Goal: Task Accomplishment & Management: Use online tool/utility

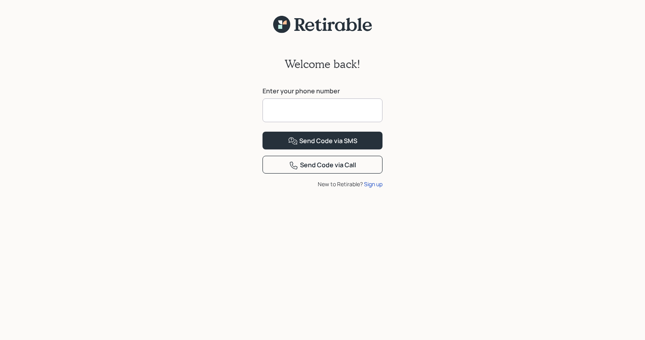
click at [280, 111] on input at bounding box center [323, 110] width 120 height 24
type input "**********"
click at [337, 146] on div "Send Code via SMS" at bounding box center [322, 140] width 69 height 9
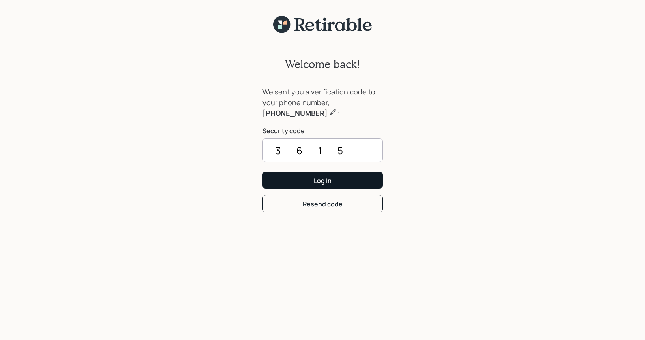
type input "3615"
click at [323, 180] on div "Log In" at bounding box center [323, 180] width 18 height 9
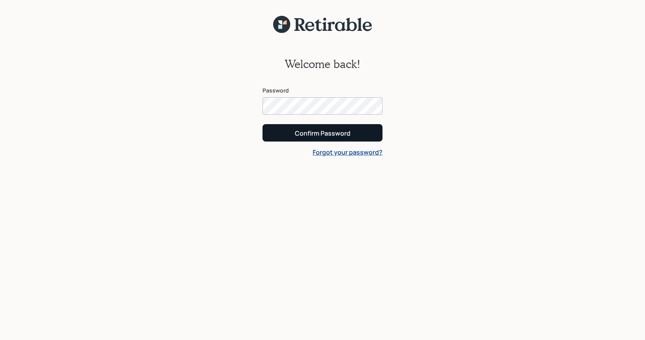
click at [327, 131] on div "Confirm Password" at bounding box center [323, 133] width 56 height 9
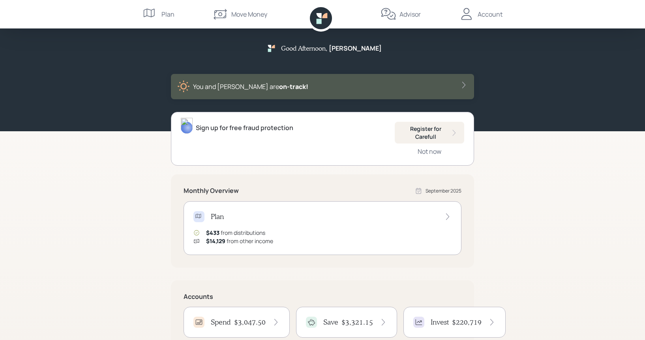
click at [137, 238] on div "Good Afternoon , [PERSON_NAME] and [PERSON_NAME] are on‑track! Sign up for free…" at bounding box center [322, 230] width 645 height 460
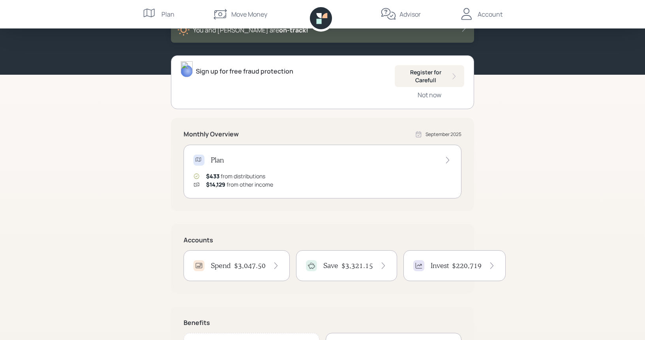
scroll to position [120, 0]
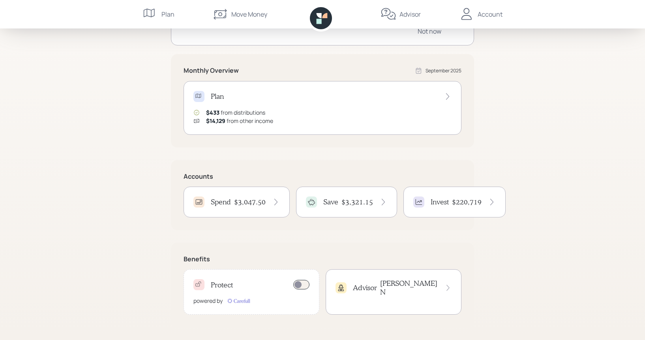
click at [240, 200] on h4 "$3,047.50" at bounding box center [250, 201] width 32 height 9
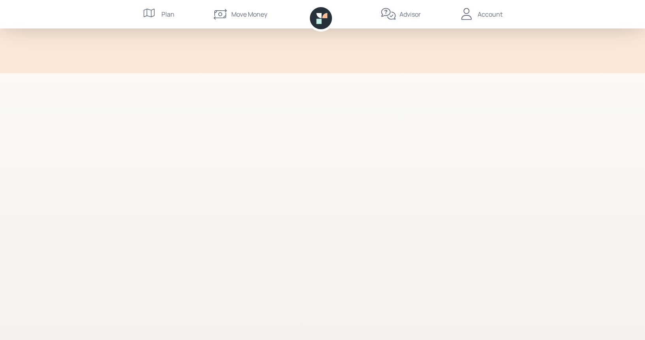
scroll to position [54, 0]
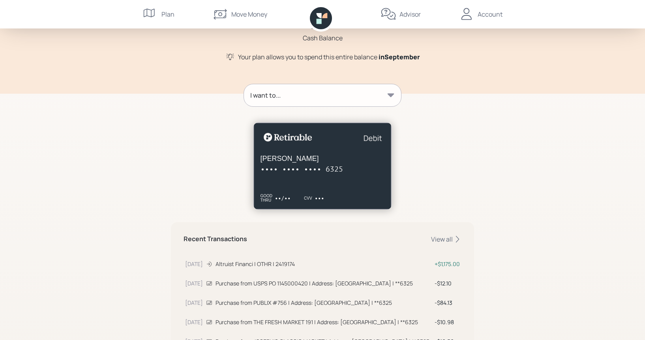
click at [391, 94] on icon at bounding box center [391, 95] width 7 height 4
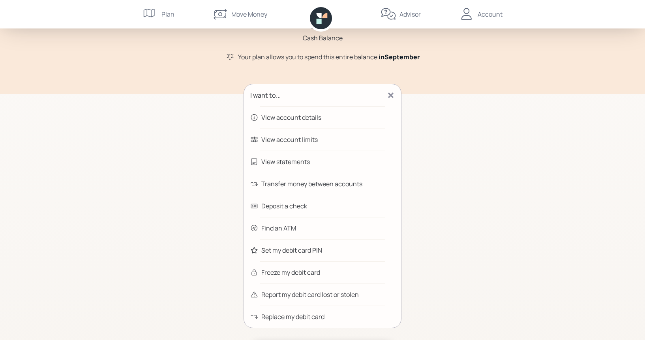
click at [319, 183] on div "Transfer money between accounts" at bounding box center [311, 183] width 101 height 9
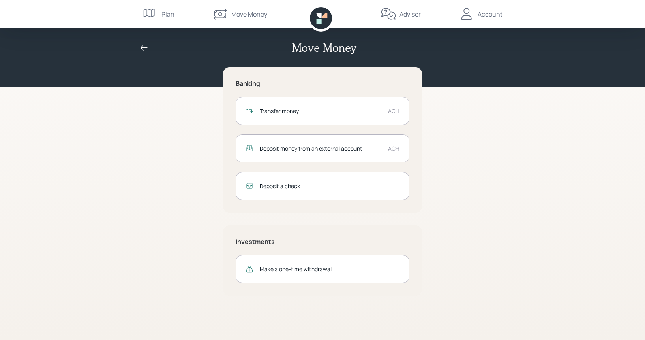
click at [393, 111] on div "ACH" at bounding box center [393, 111] width 11 height 8
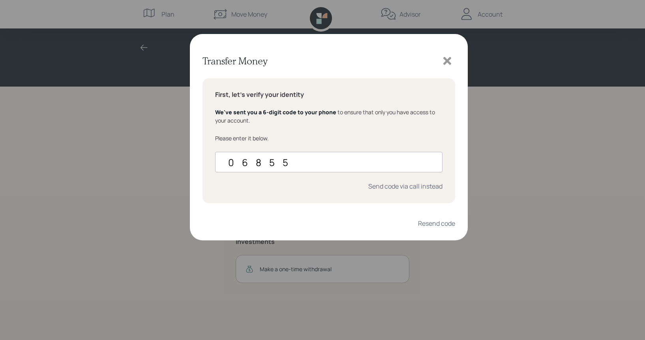
type input "068552"
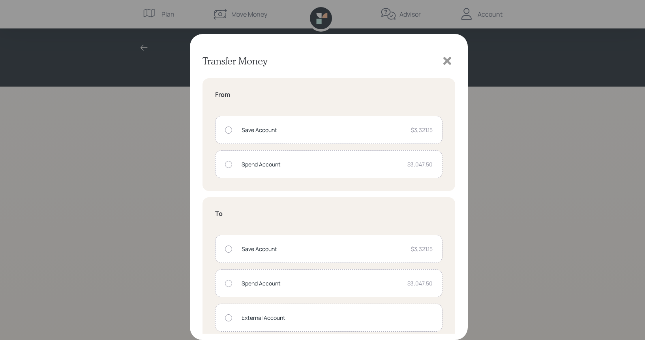
click at [229, 165] on div at bounding box center [228, 164] width 7 height 7
radio input "true"
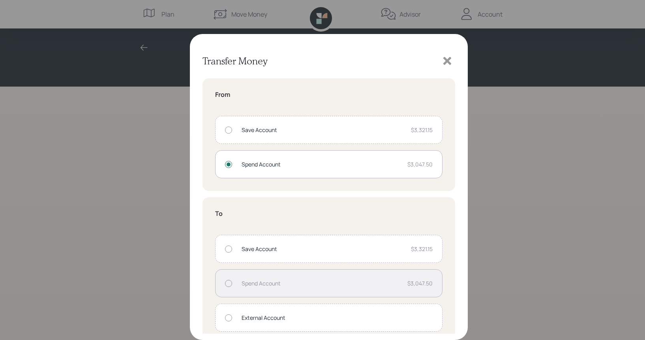
click at [229, 249] on div at bounding box center [228, 248] width 7 height 7
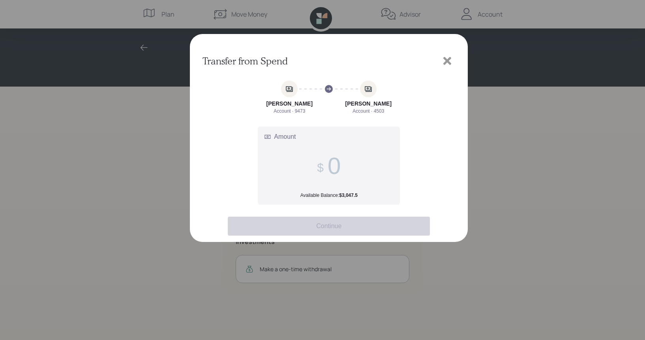
click at [341, 161] on input "Amount Available Balance: $3,047.5" at bounding box center [334, 165] width 13 height 27
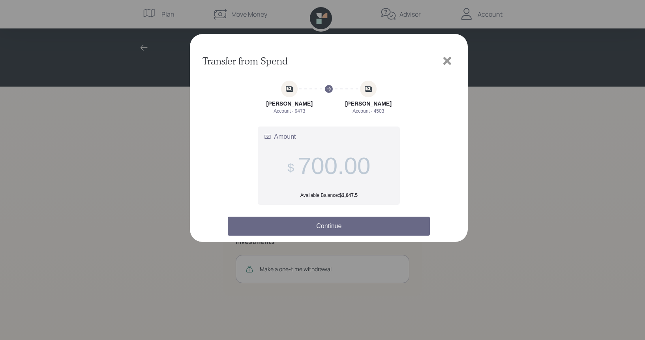
type input "700.00"
click at [335, 221] on button "Continue" at bounding box center [329, 225] width 202 height 19
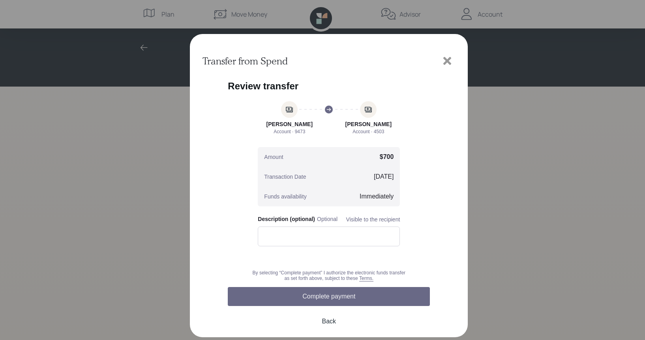
click at [340, 295] on button "Complete payment" at bounding box center [329, 296] width 202 height 19
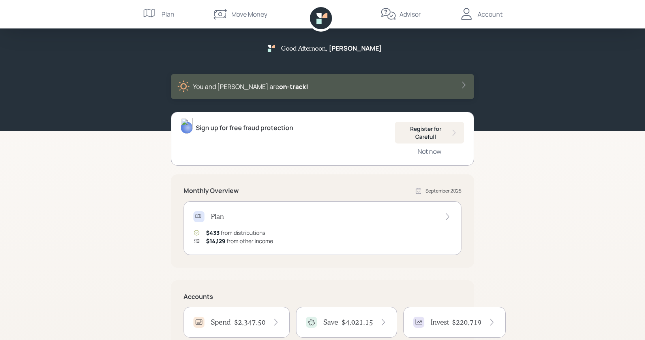
click at [486, 15] on div "Account" at bounding box center [490, 13] width 25 height 9
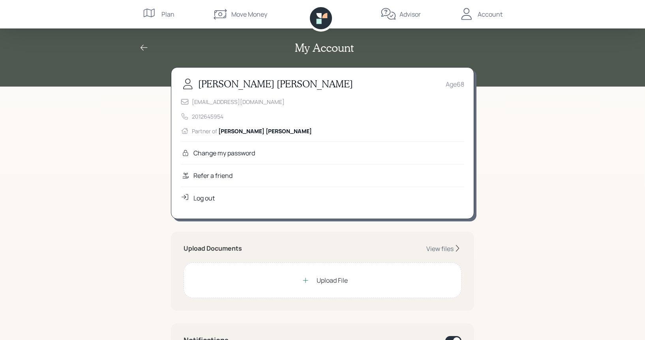
click at [206, 197] on div "Log out" at bounding box center [203, 197] width 21 height 9
